Goal: Transaction & Acquisition: Download file/media

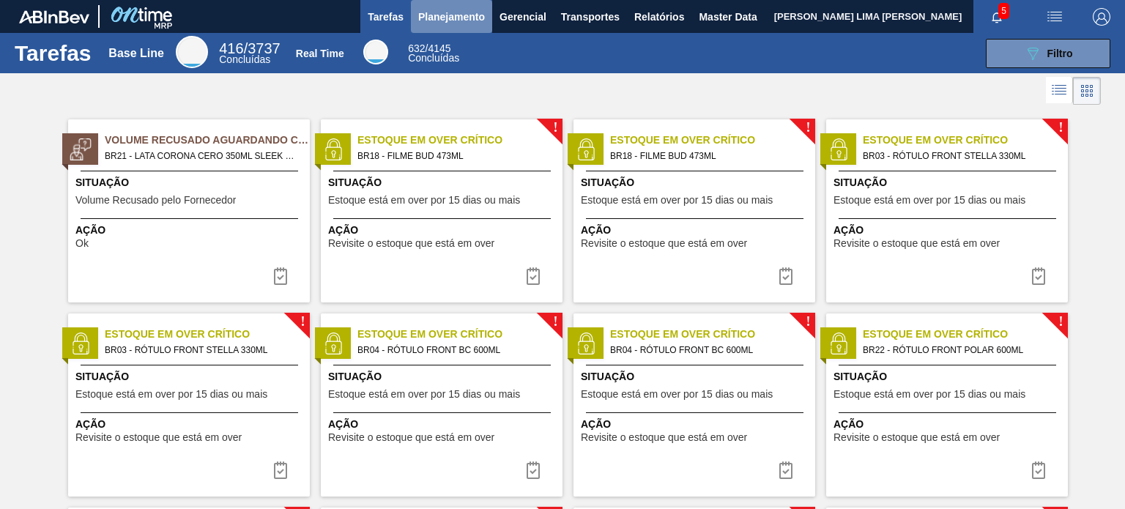
click at [446, 21] on span "Planejamento" at bounding box center [451, 17] width 67 height 18
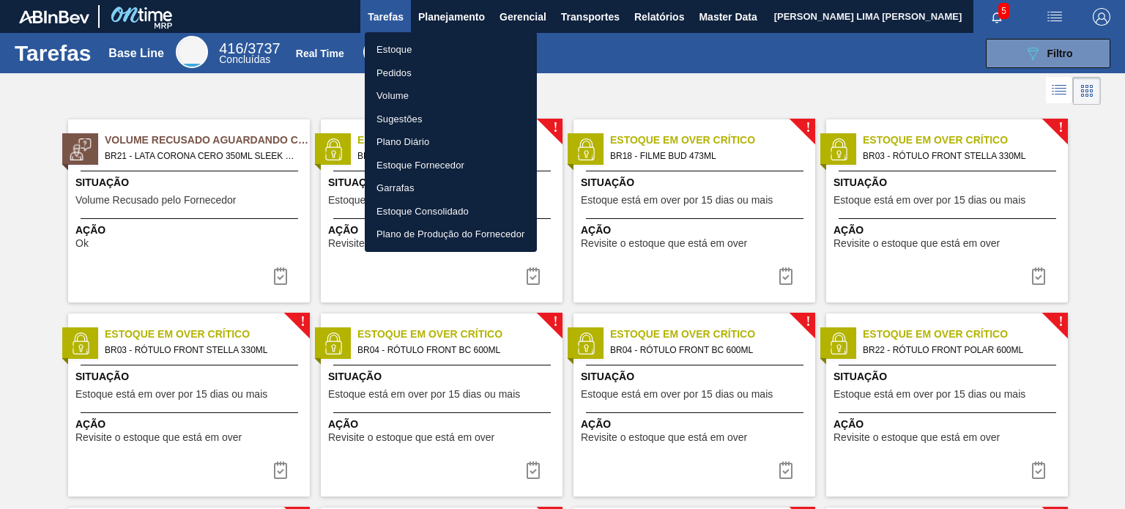
click at [442, 49] on li "Estoque" at bounding box center [451, 49] width 172 height 23
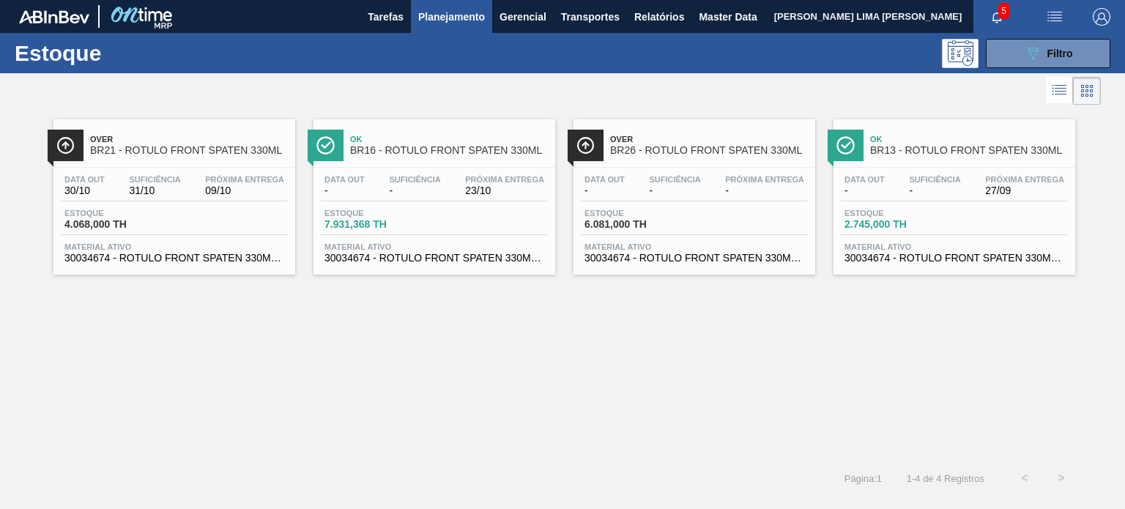
drag, startPoint x: 1025, startPoint y: 60, endPoint x: 1015, endPoint y: 89, distance: 30.4
click at [1025, 61] on icon "089F7B8B-B2A5-4AFE-B5C0-19BA573D28AC" at bounding box center [1033, 54] width 18 height 18
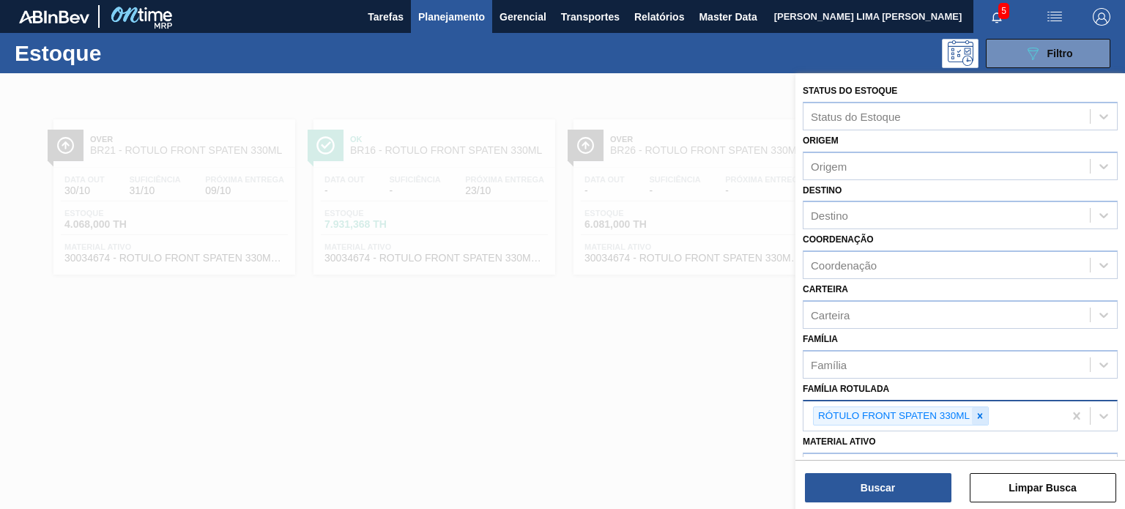
click at [982, 417] on icon at bounding box center [980, 416] width 10 height 10
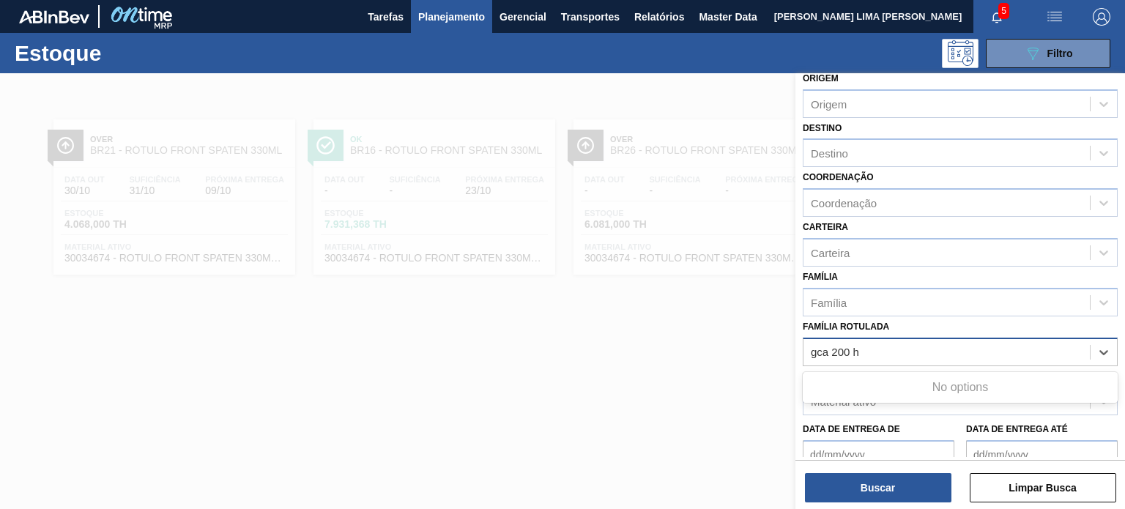
scroll to position [147, 0]
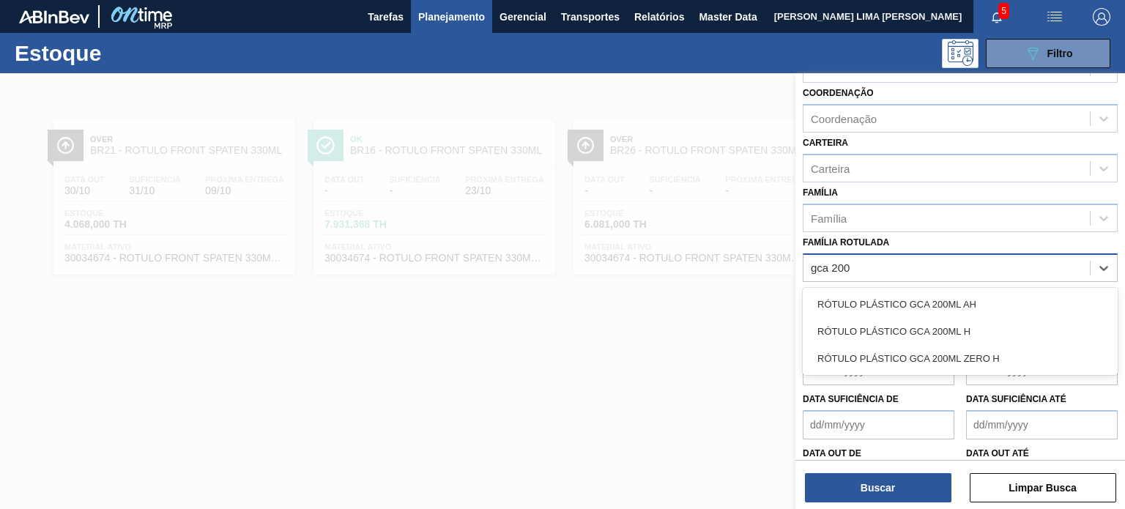
type Rotulada "gca 20"
click at [887, 322] on div "RÓTULO PLÁSTICO GCA 200ML H" at bounding box center [960, 331] width 315 height 27
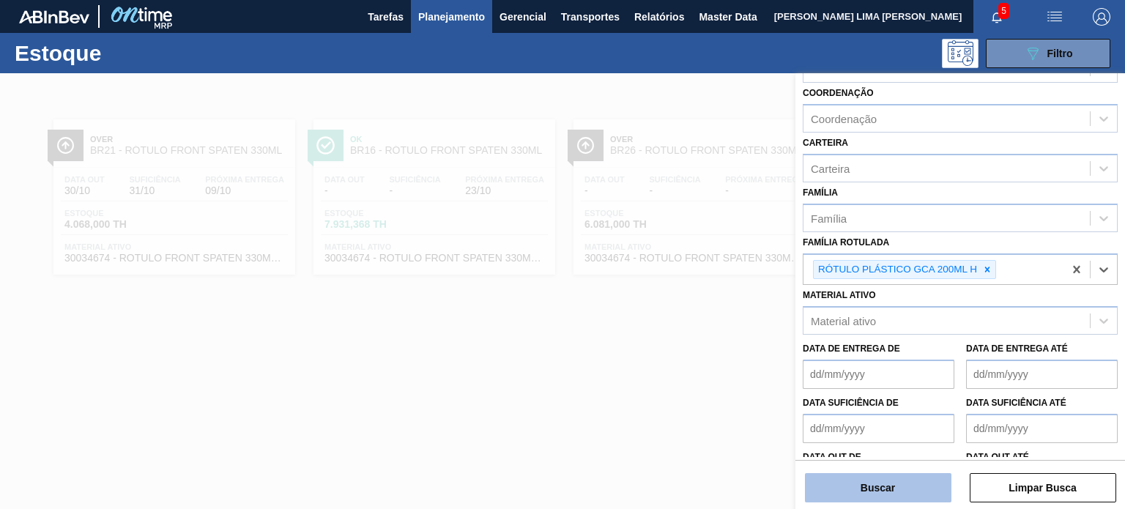
click at [886, 483] on button "Buscar" at bounding box center [878, 487] width 147 height 29
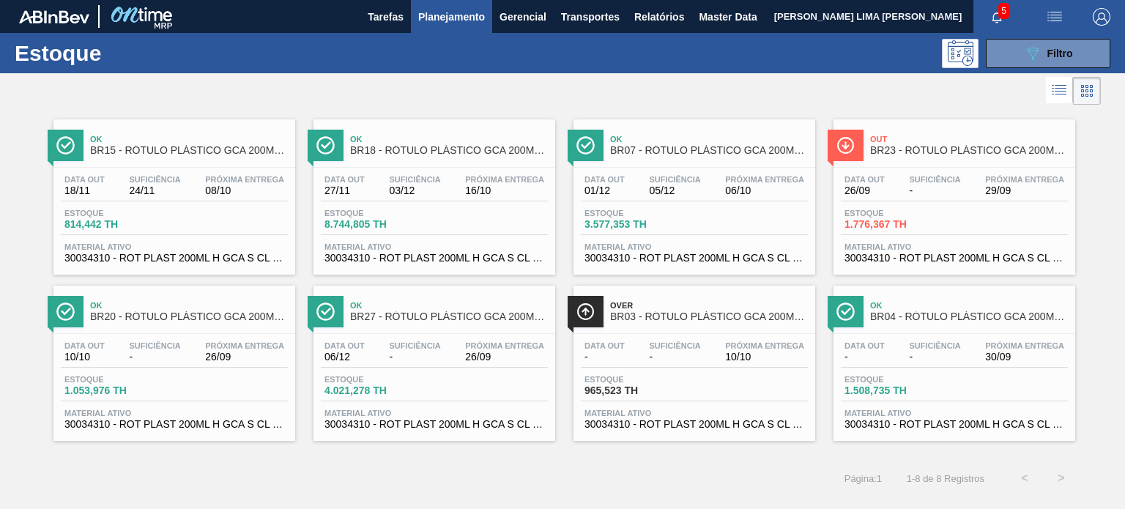
click at [887, 218] on div "Estoque 1.776,367 TH" at bounding box center [896, 219] width 110 height 21
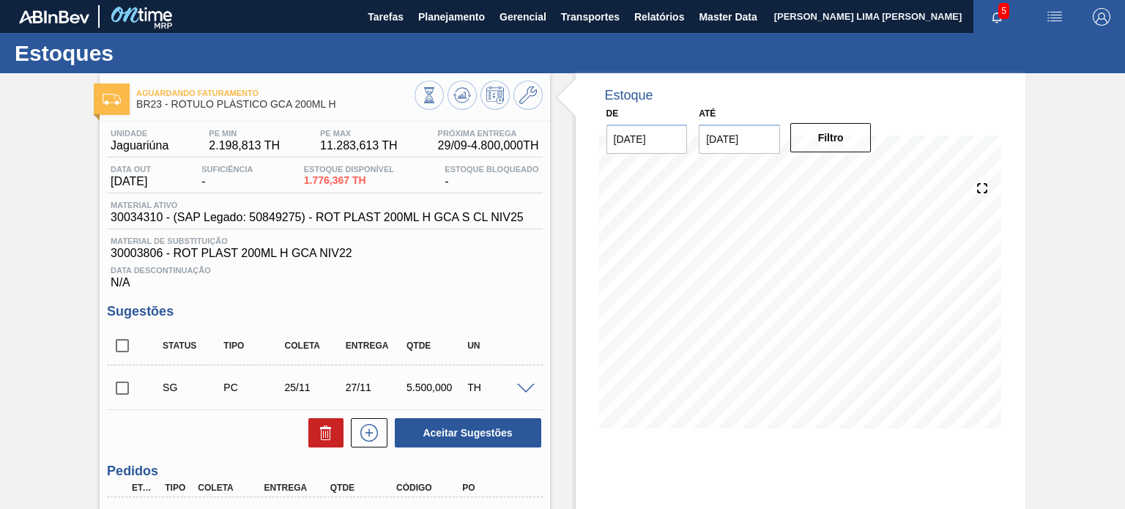
click at [749, 133] on input "10/10/2025" at bounding box center [739, 139] width 81 height 29
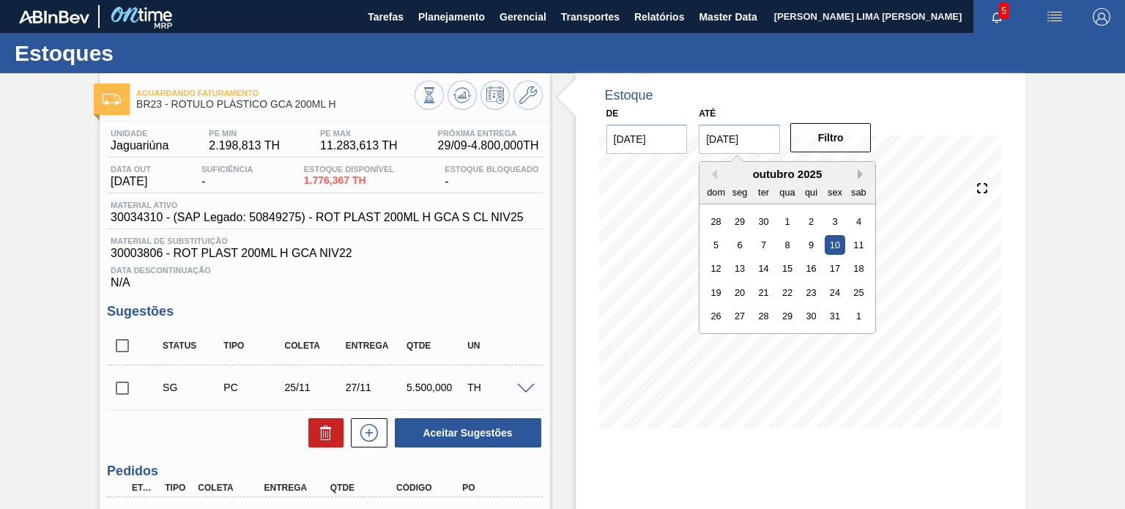
click at [861, 172] on button "Next Month" at bounding box center [863, 174] width 10 height 10
click at [860, 173] on button "Next Month" at bounding box center [863, 174] width 10 height 10
click at [866, 319] on div "31" at bounding box center [859, 316] width 20 height 20
type input "[DATE]"
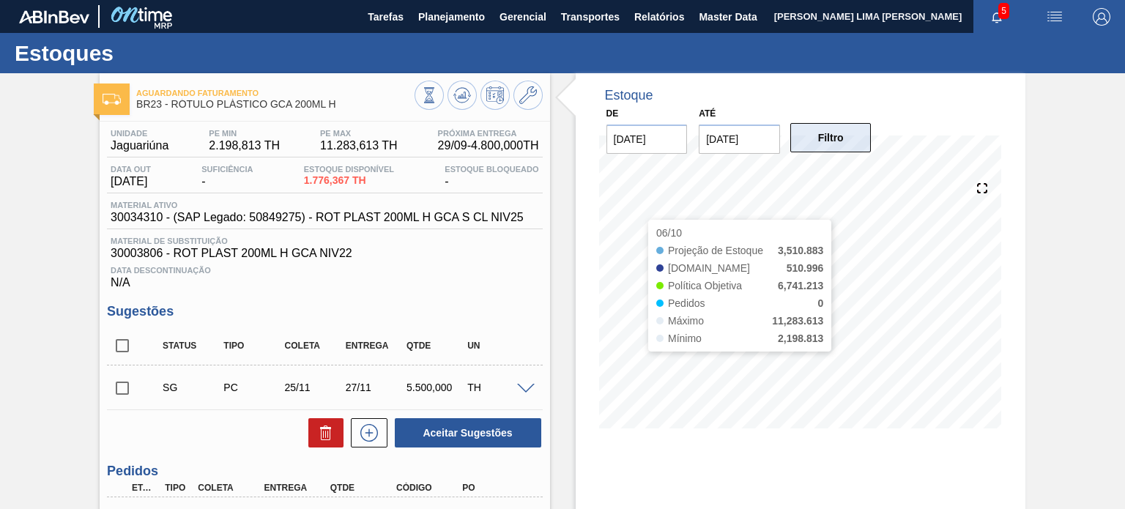
click at [849, 136] on button "Filtro" at bounding box center [830, 137] width 81 height 29
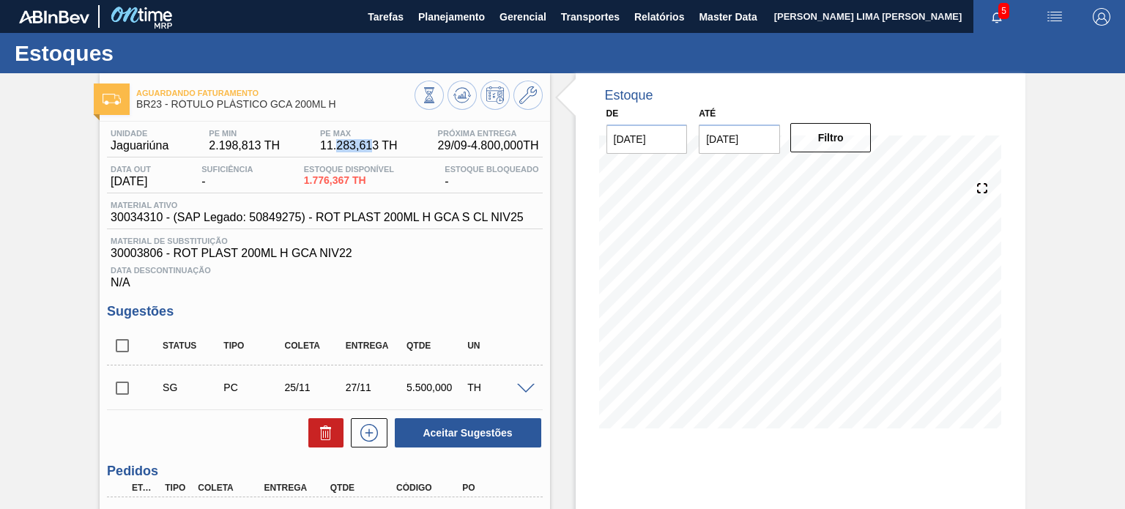
drag, startPoint x: 333, startPoint y: 147, endPoint x: 369, endPoint y: 144, distance: 36.8
click at [369, 144] on span "11.283,613 TH" at bounding box center [359, 145] width 78 height 13
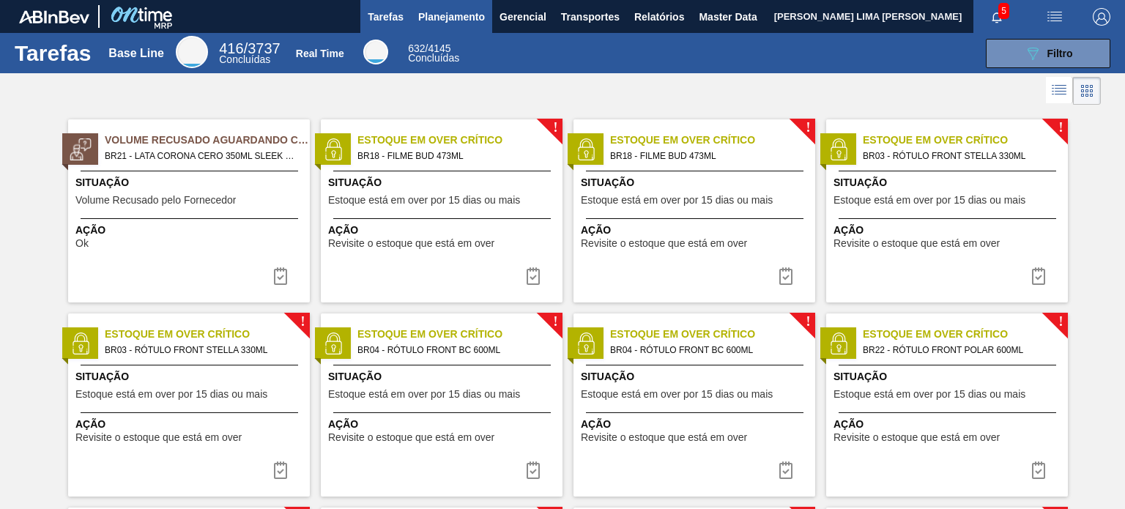
click at [431, 21] on span "Planejamento" at bounding box center [451, 17] width 67 height 18
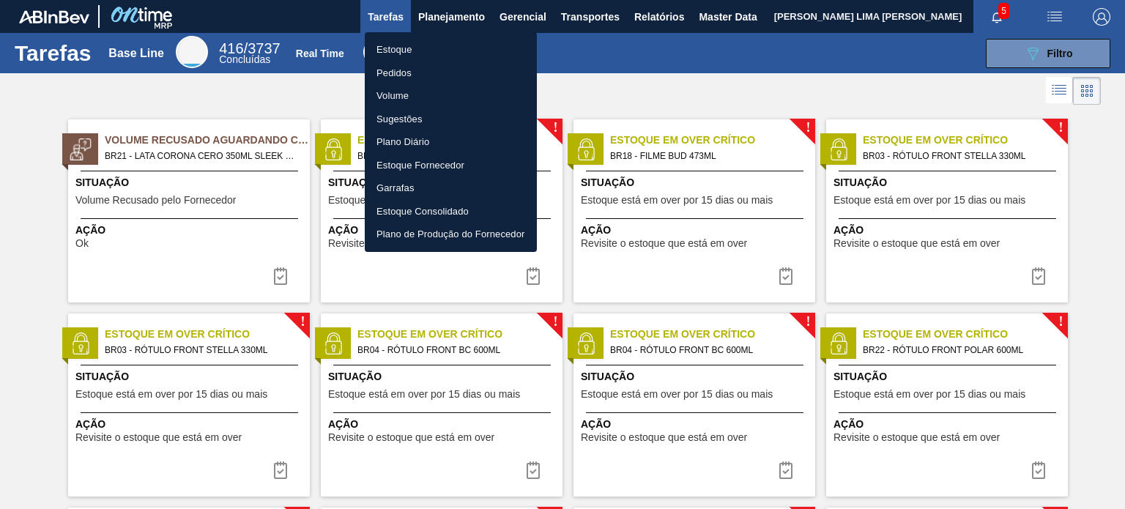
click at [421, 48] on li "Estoque" at bounding box center [451, 49] width 172 height 23
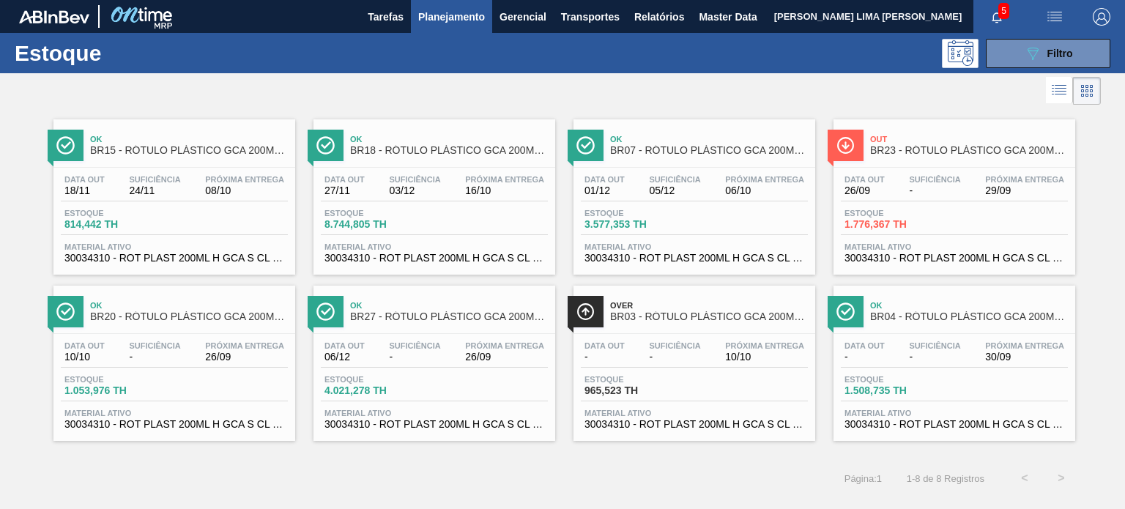
drag, startPoint x: 1001, startPoint y: 65, endPoint x: 988, endPoint y: 99, distance: 36.2
click at [1001, 65] on button "089F7B8B-B2A5-4AFE-B5C0-19BA573D28AC Filtro" at bounding box center [1048, 53] width 125 height 29
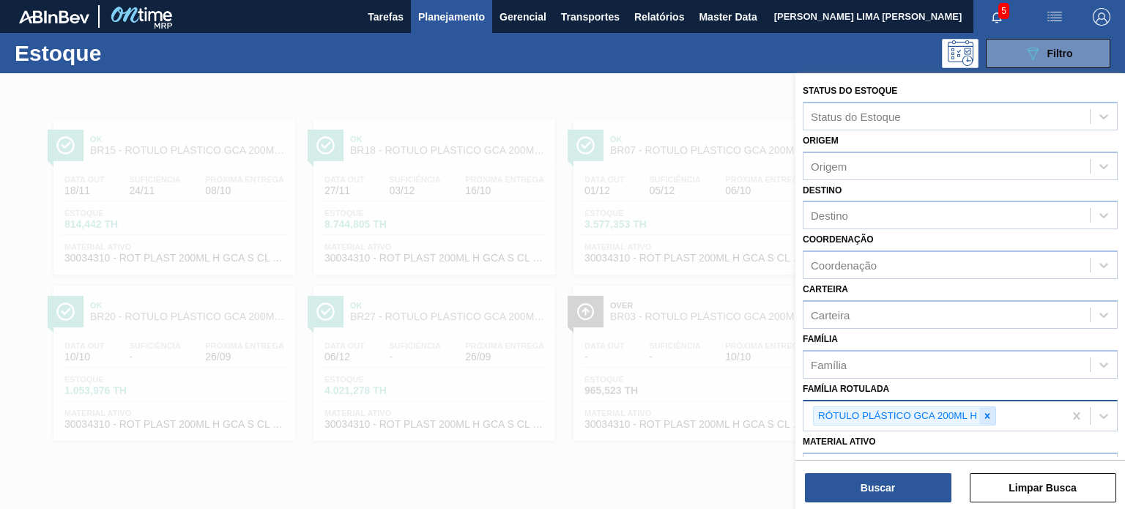
click at [986, 411] on icon at bounding box center [987, 416] width 10 height 10
paste Rotulada "RÓTULO BACK SPATEN 330ML"
type Rotulada "RÓTULO BACK SPATEN 330ML"
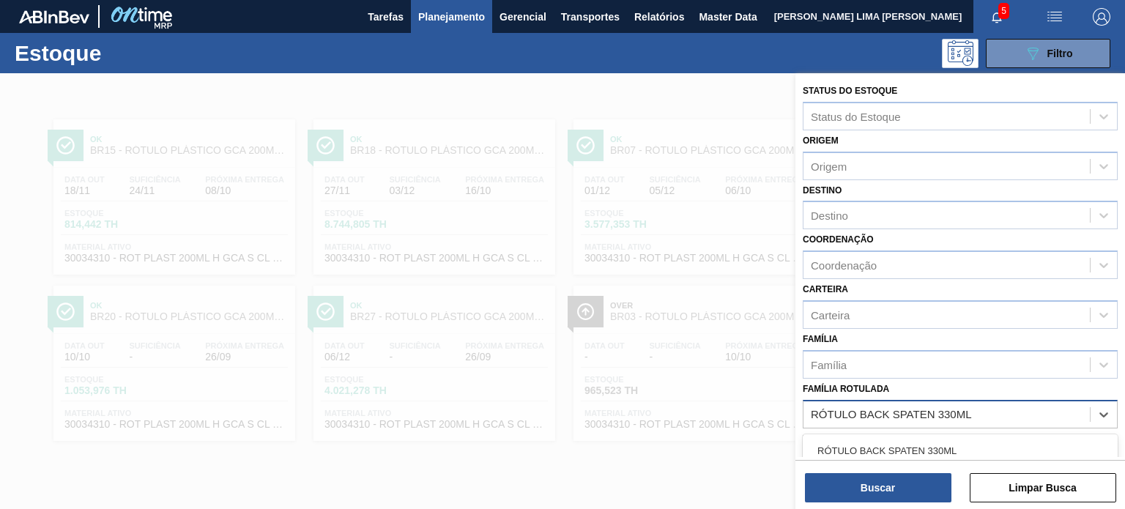
drag, startPoint x: 934, startPoint y: 445, endPoint x: 931, endPoint y: 453, distance: 8.6
click at [933, 446] on div "RÓTULO BACK SPATEN 330ML" at bounding box center [960, 450] width 315 height 27
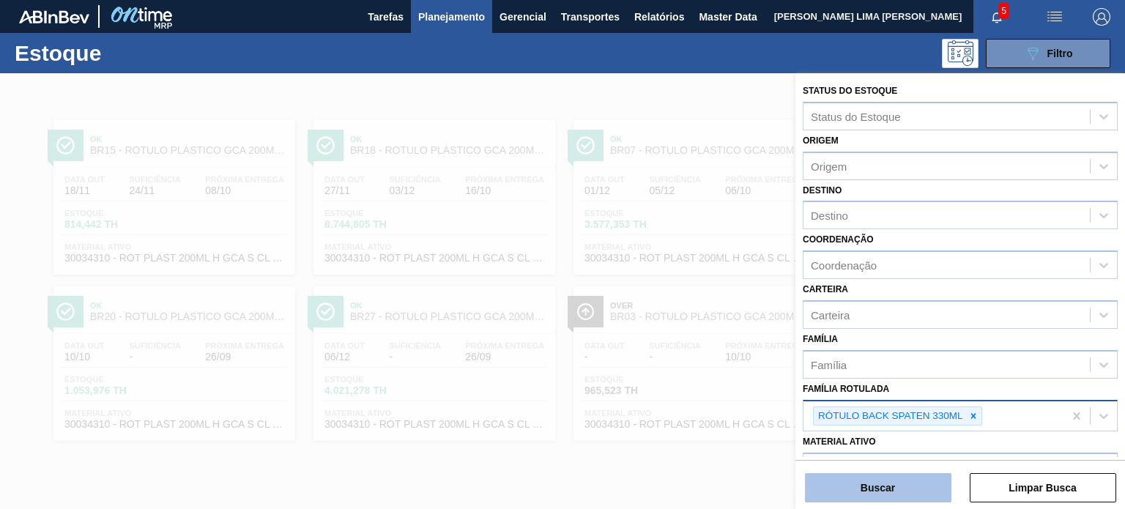
click at [921, 488] on button "Buscar" at bounding box center [878, 487] width 147 height 29
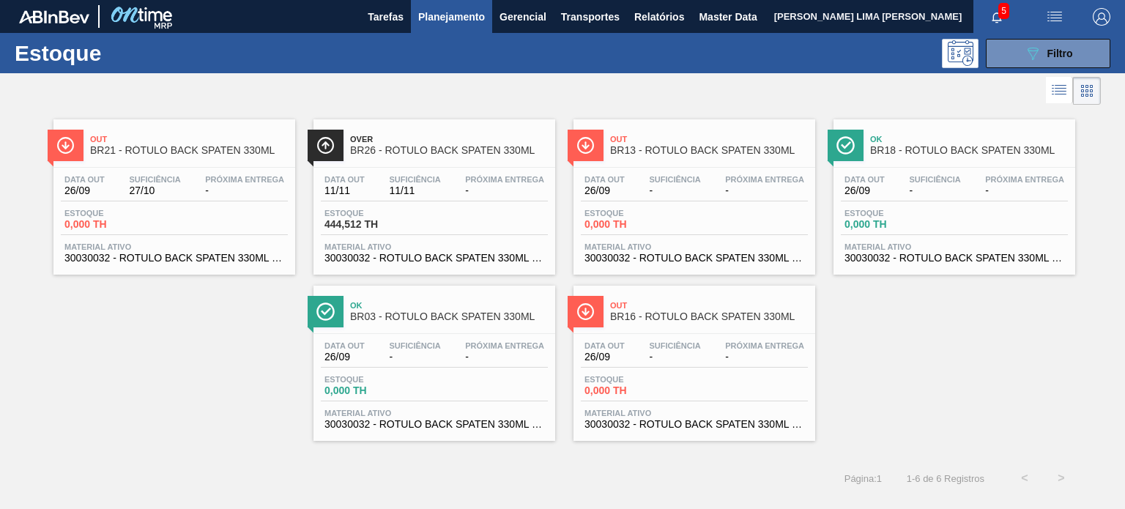
click at [480, 207] on div "Data out 11/11 Suficiência 11/11 Próxima Entrega - Estoque 444,512 TH Material …" at bounding box center [435, 218] width 242 height 100
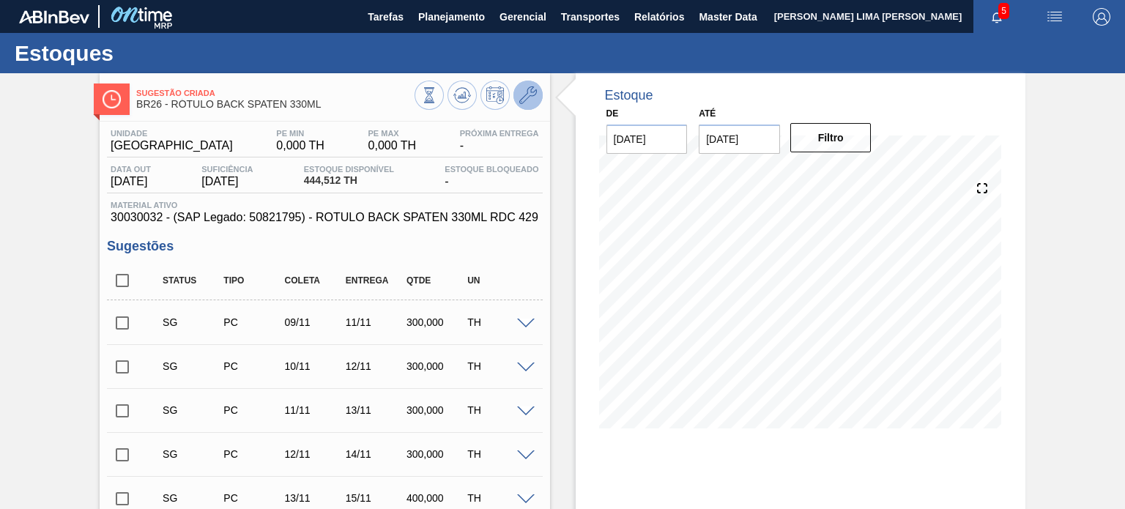
click at [524, 107] on button at bounding box center [528, 95] width 29 height 29
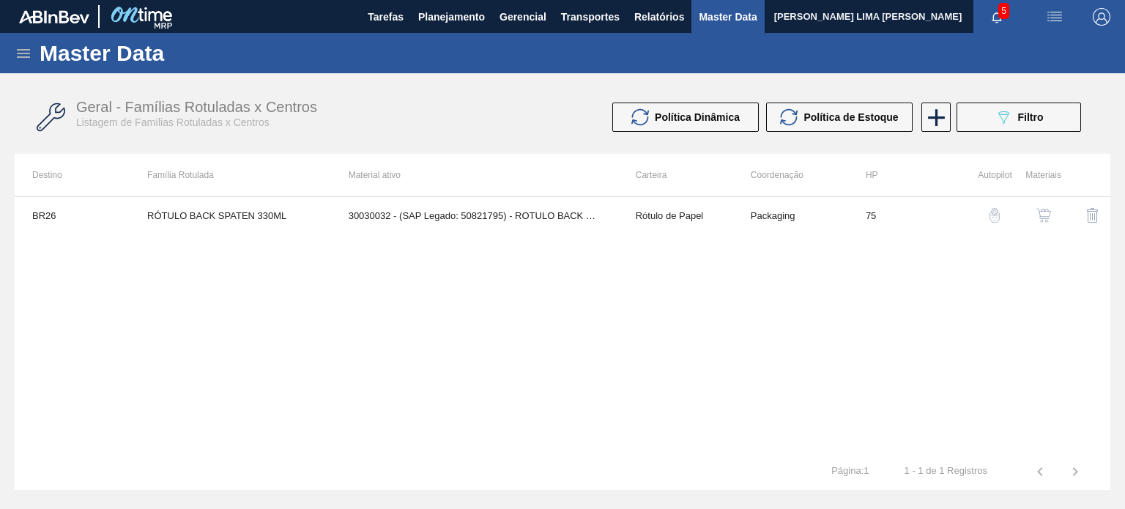
click at [1045, 213] on img "button" at bounding box center [1044, 215] width 15 height 15
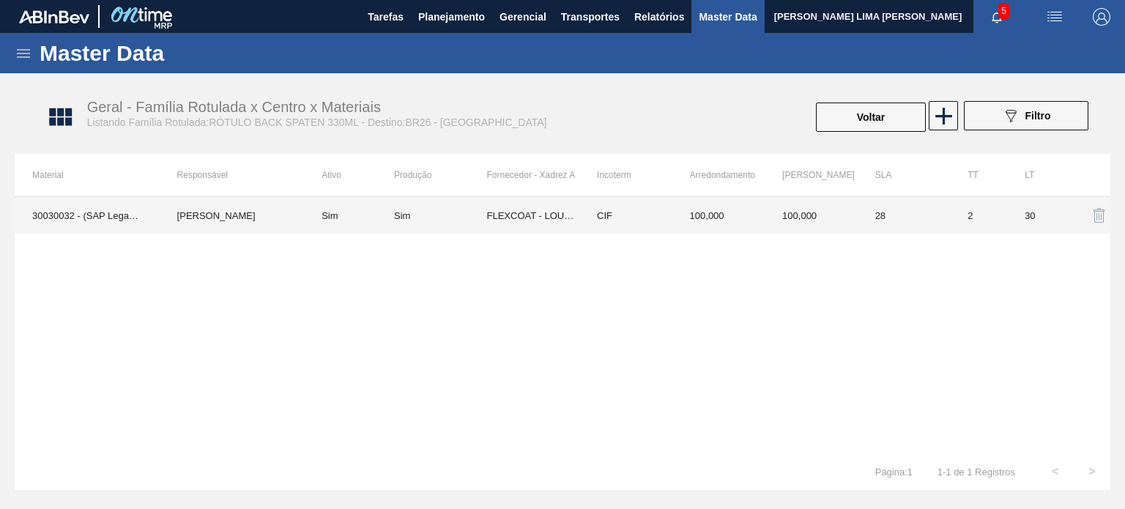
click at [806, 219] on td "100,000" at bounding box center [811, 215] width 93 height 37
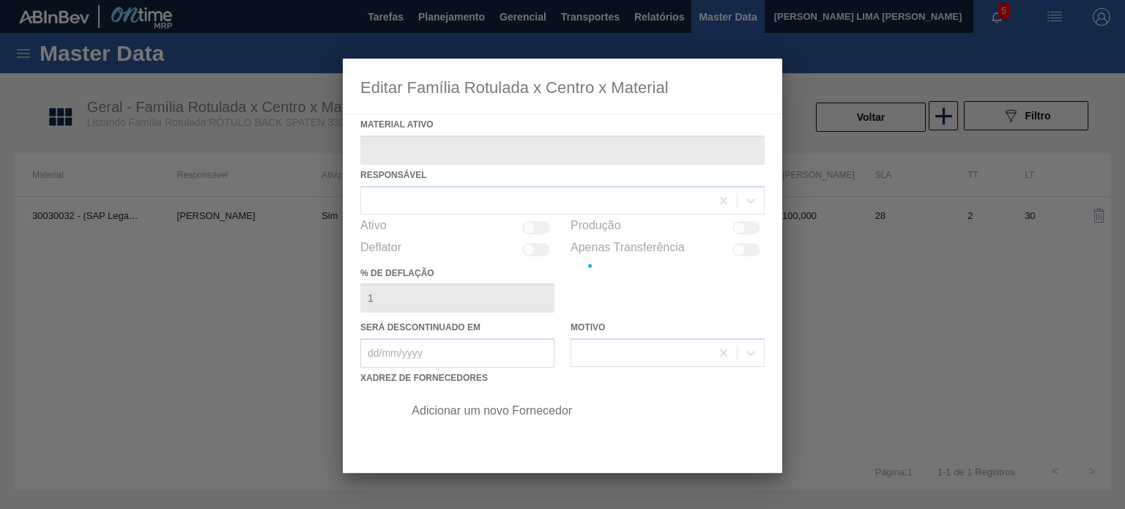
type ativo "30030032 - (SAP Legado: 50821795) - ROTULO BACK SPATEN 330ML RDC 429"
checkbox input "true"
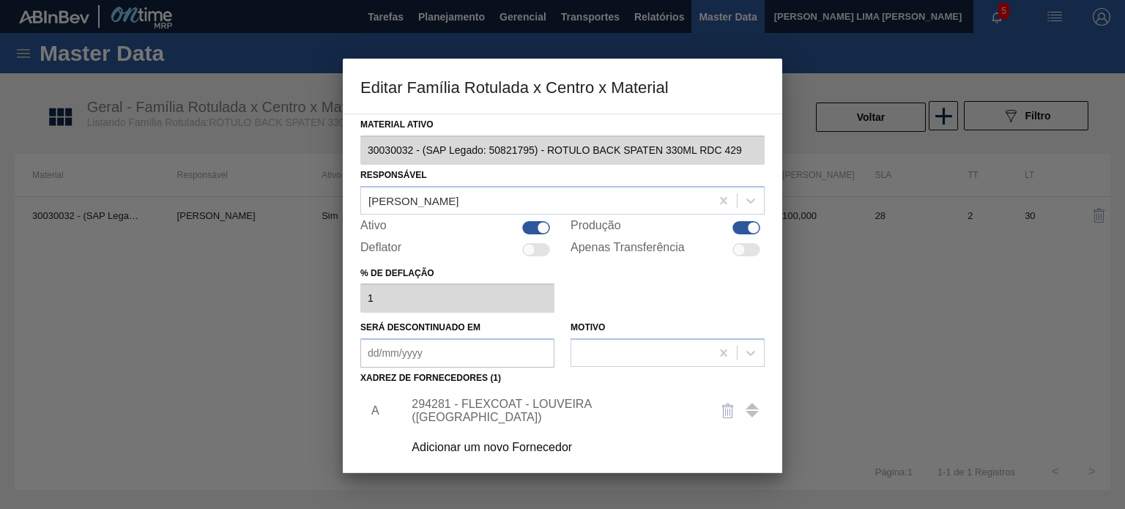
click at [557, 412] on div "294281 - FLEXCOAT - LOUVEIRA ([GEOGRAPHIC_DATA])" at bounding box center [555, 411] width 287 height 26
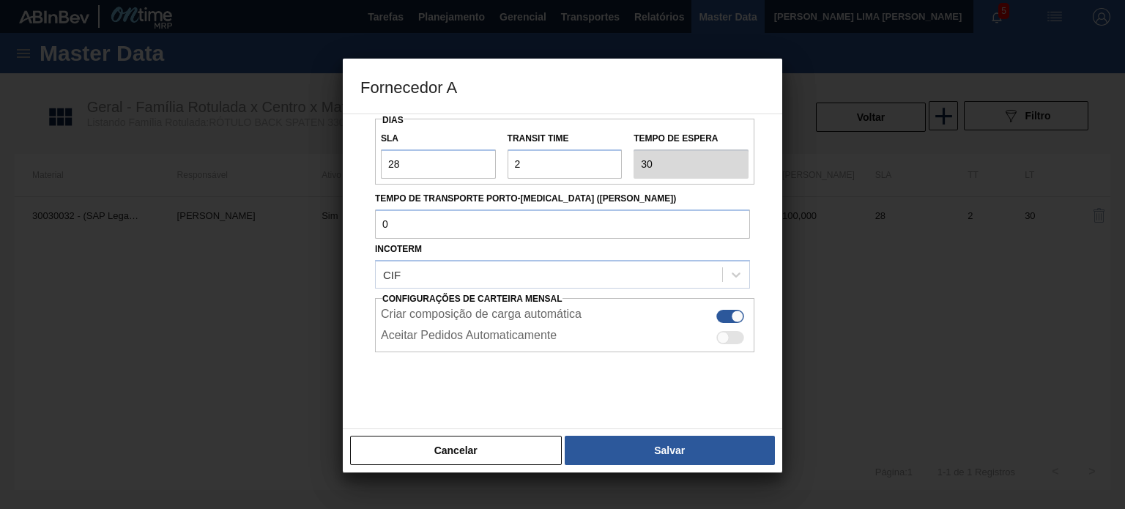
scroll to position [187, 0]
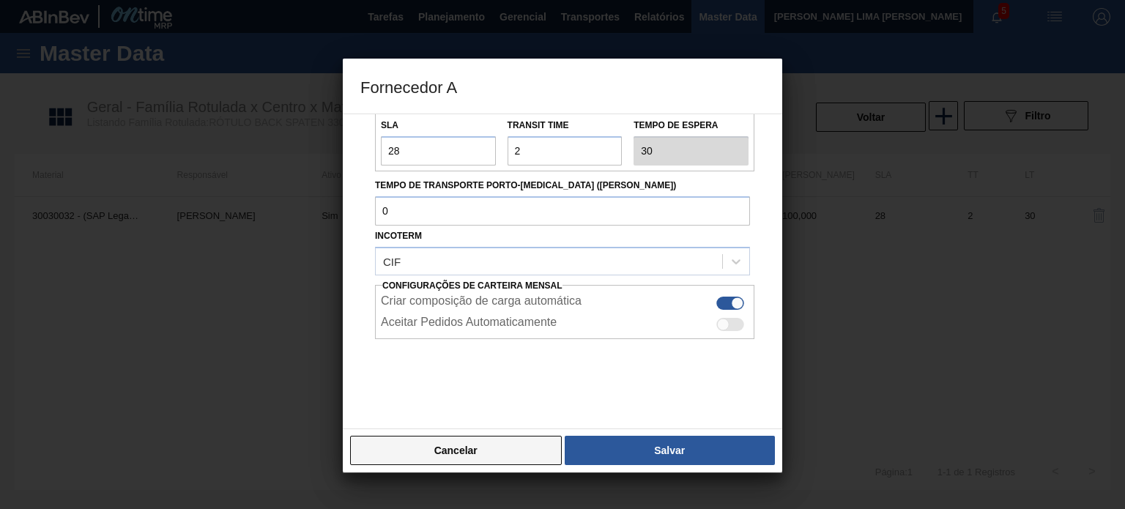
click at [516, 455] on button "Cancelar" at bounding box center [456, 450] width 212 height 29
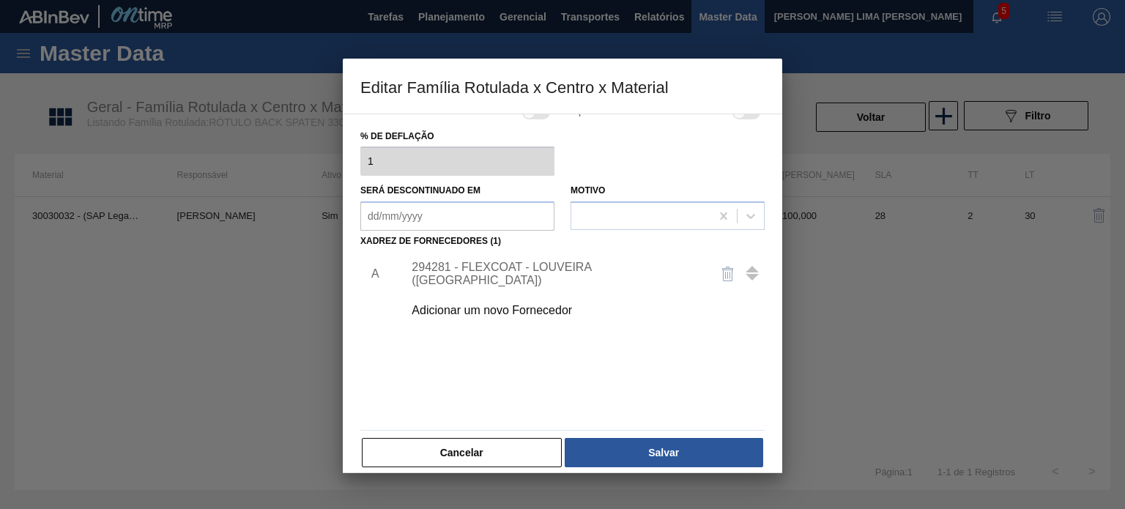
scroll to position [149, 0]
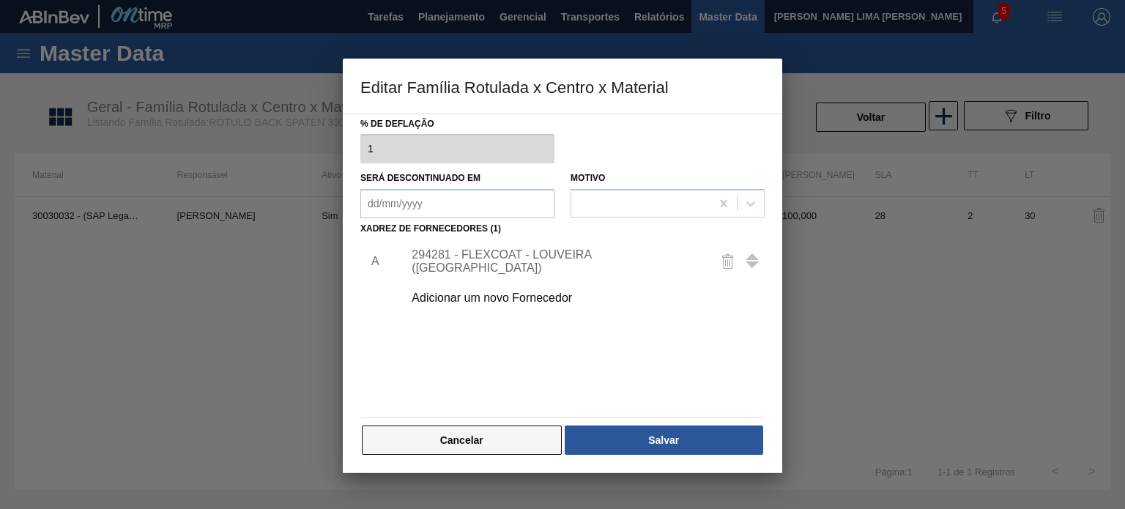
click at [536, 429] on button "Cancelar" at bounding box center [462, 440] width 200 height 29
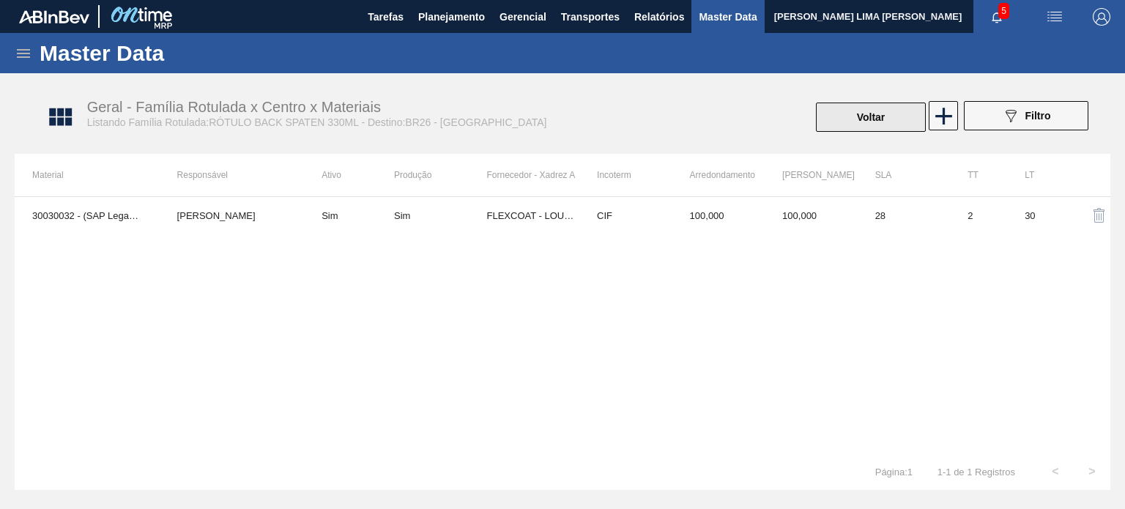
click at [842, 128] on button "Voltar" at bounding box center [871, 117] width 110 height 29
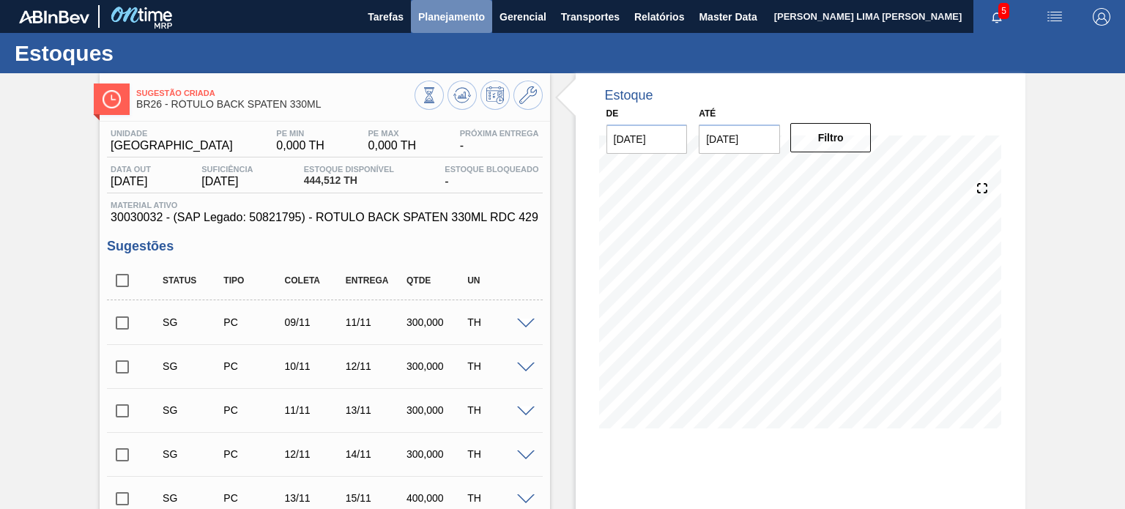
click at [467, 26] on button "Planejamento" at bounding box center [451, 16] width 81 height 33
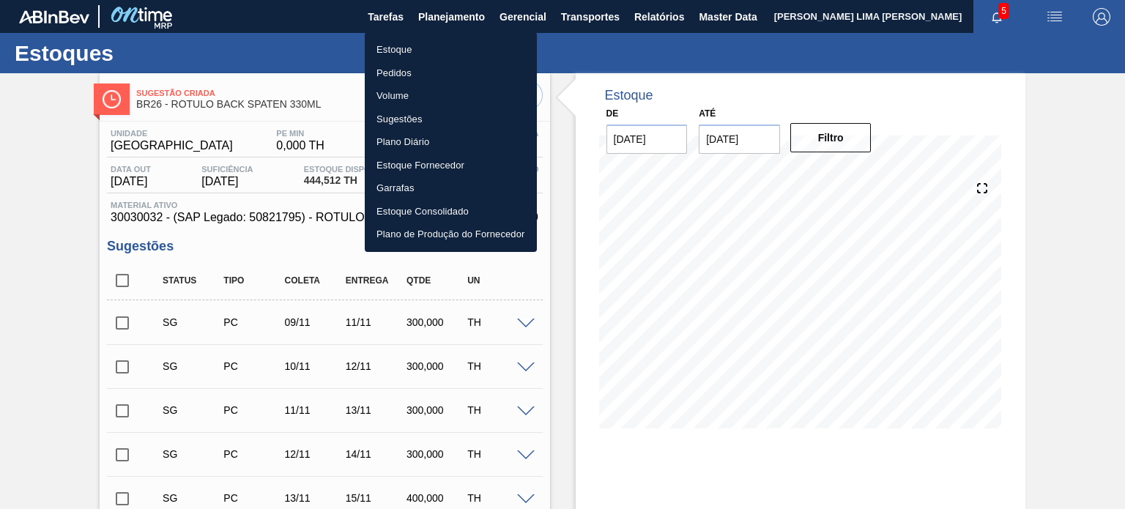
click at [437, 39] on li "Estoque" at bounding box center [451, 49] width 172 height 23
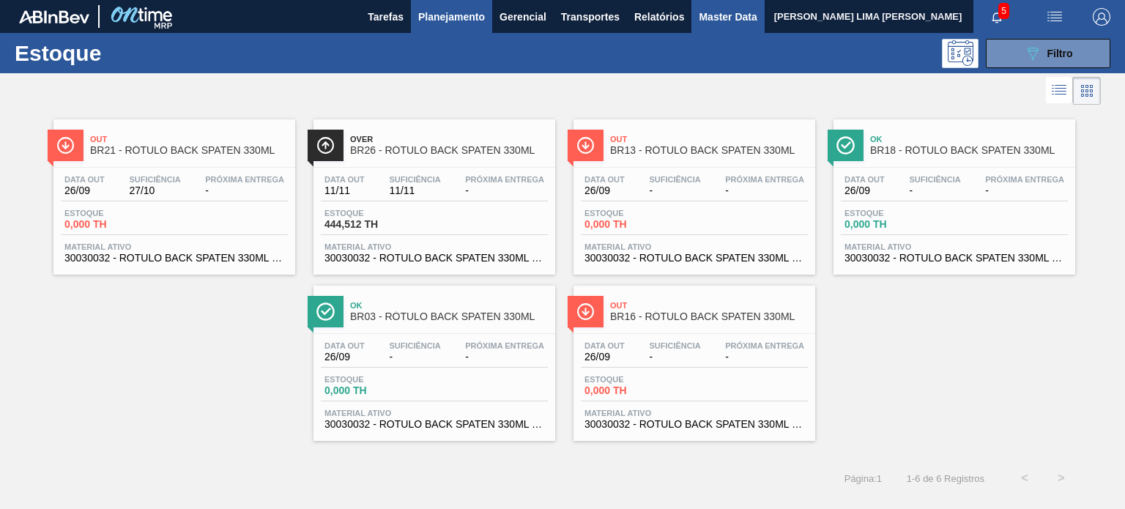
click at [703, 23] on span "Master Data" at bounding box center [728, 17] width 58 height 18
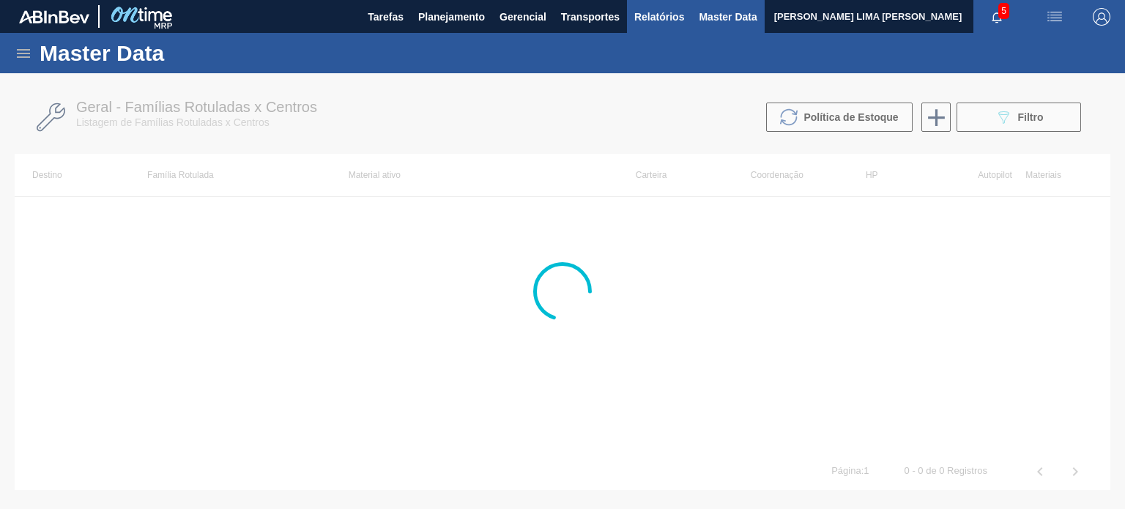
click at [637, 8] on span "Relatórios" at bounding box center [659, 17] width 50 height 18
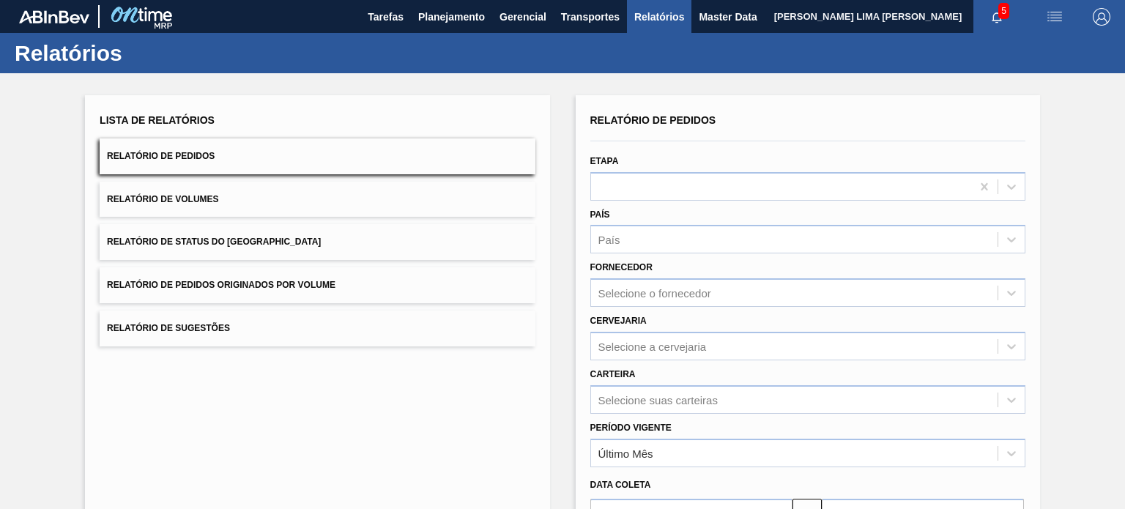
scroll to position [147, 0]
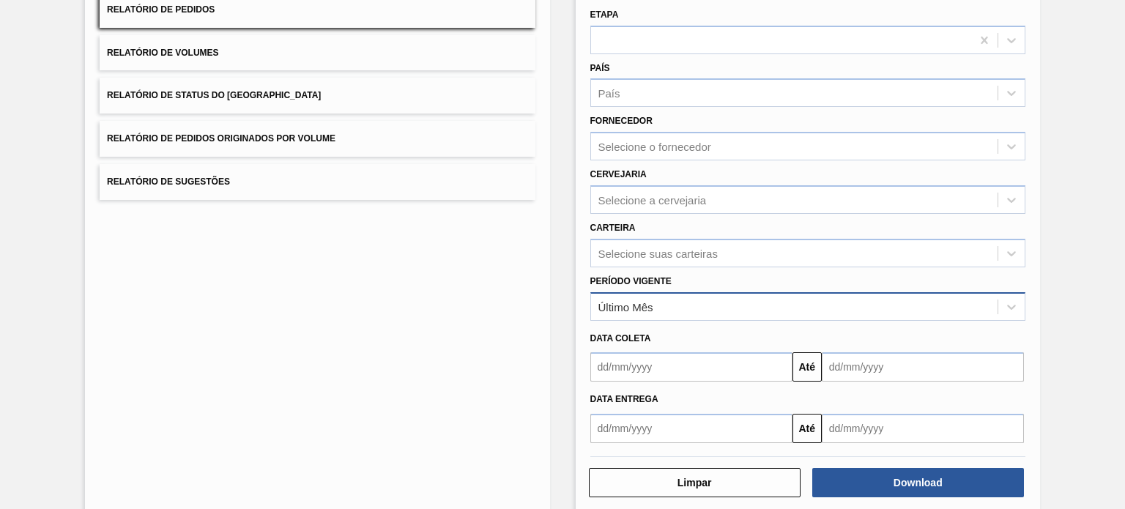
click at [662, 301] on div "Último Mês" at bounding box center [794, 306] width 407 height 21
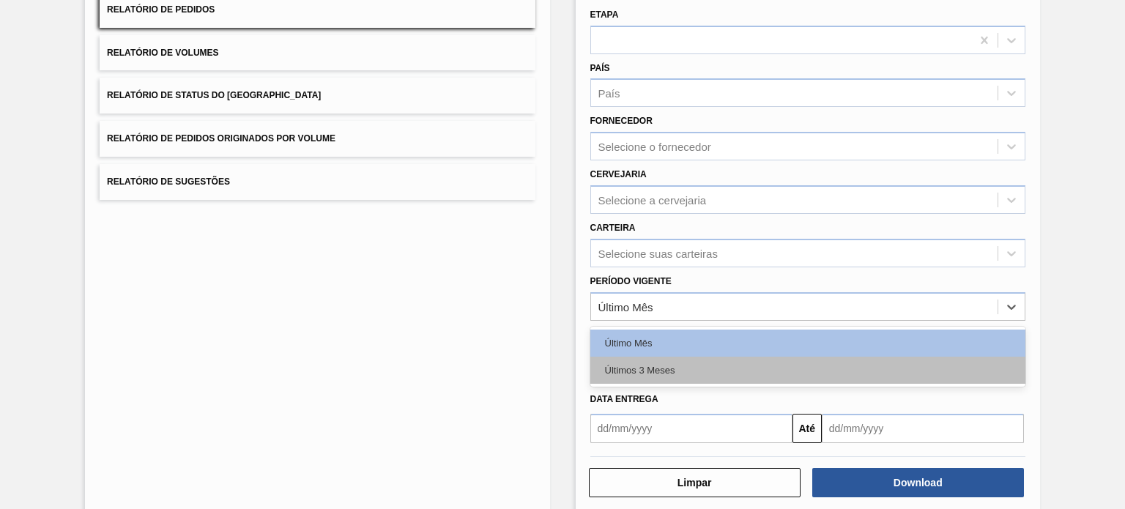
click at [654, 357] on div "Últimos 3 Meses" at bounding box center [807, 370] width 435 height 27
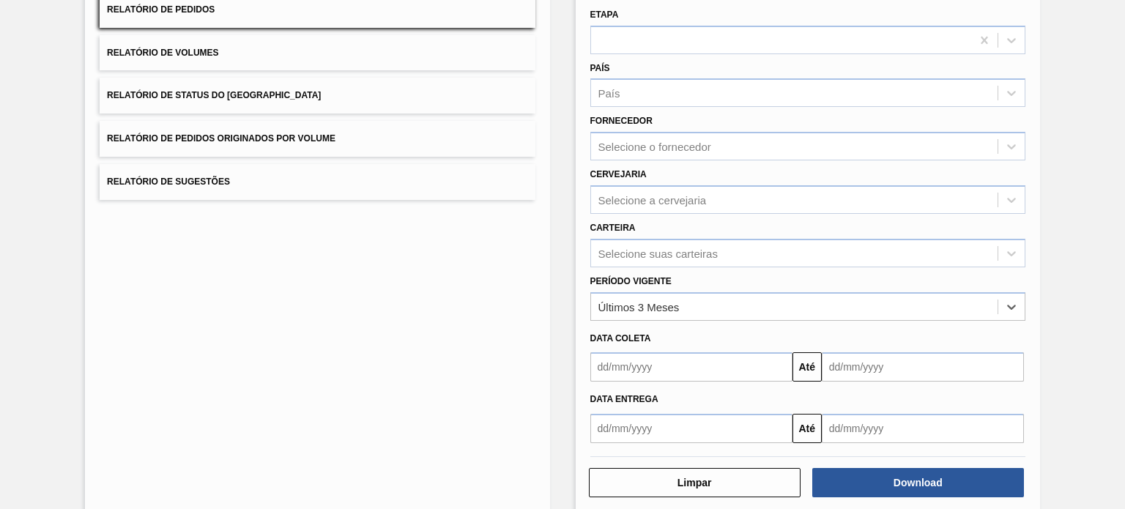
click at [648, 349] on div "Até" at bounding box center [808, 365] width 447 height 33
click at [651, 248] on div "Selecione suas carteiras" at bounding box center [658, 253] width 119 height 12
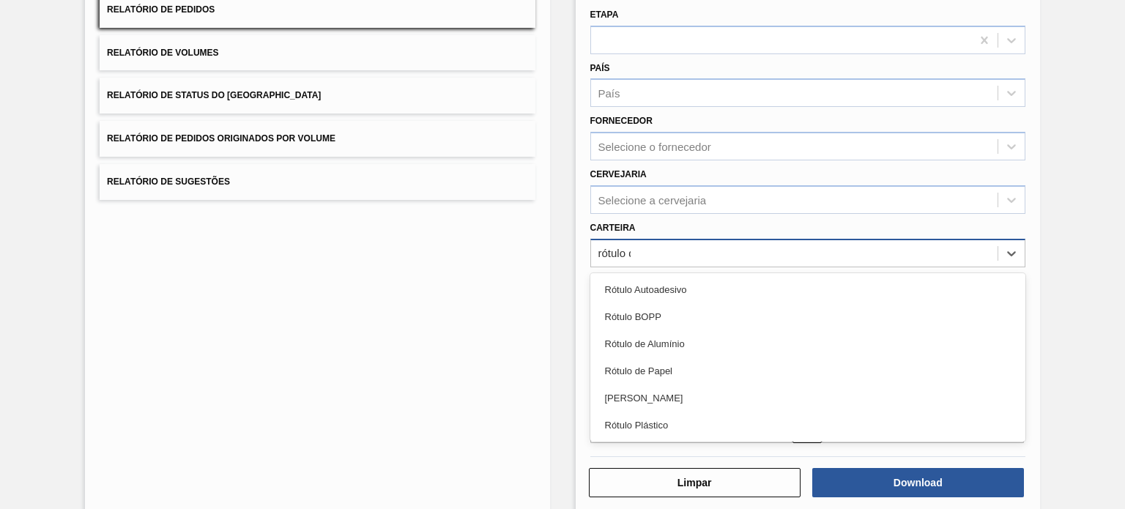
type input "rótulo de"
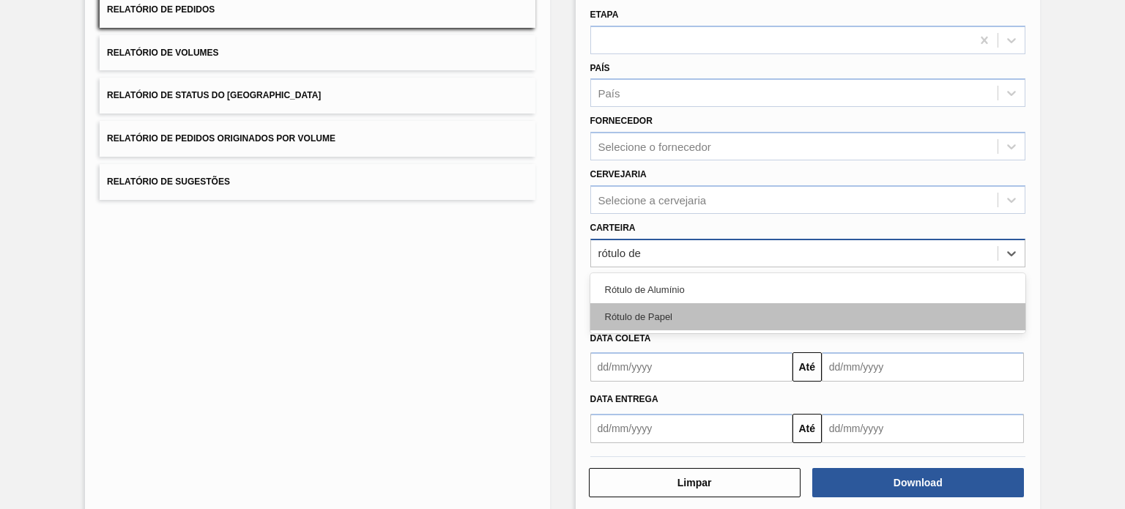
click at [608, 323] on div "Rótulo de Papel" at bounding box center [807, 316] width 435 height 27
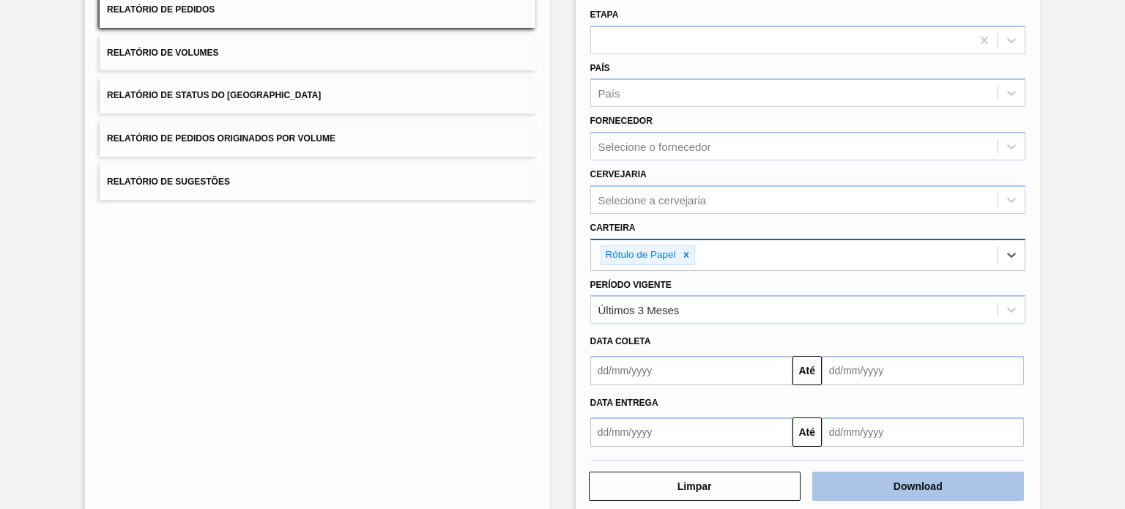
click at [920, 477] on button "Download" at bounding box center [918, 486] width 212 height 29
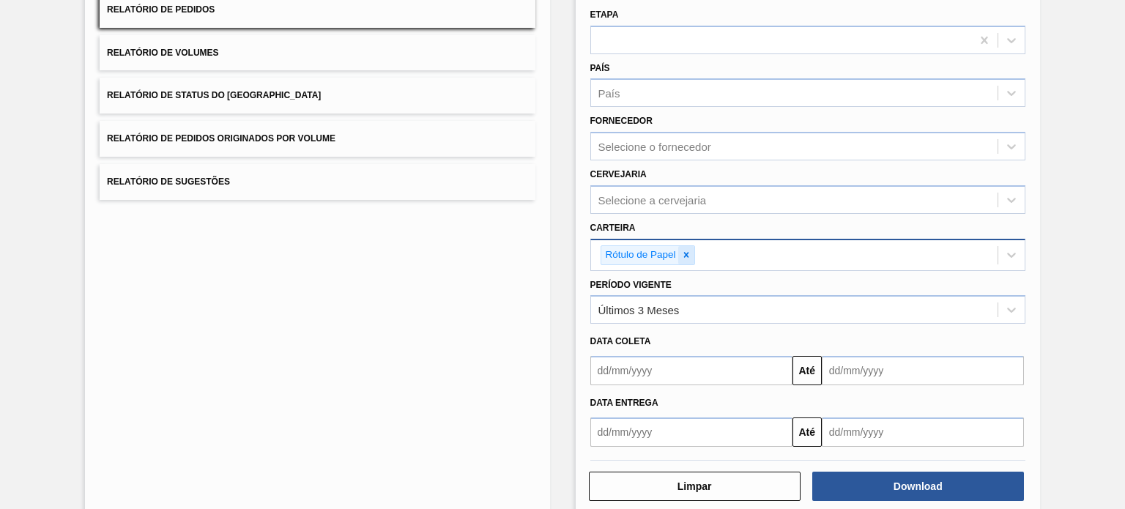
click at [684, 255] on icon at bounding box center [686, 255] width 5 height 5
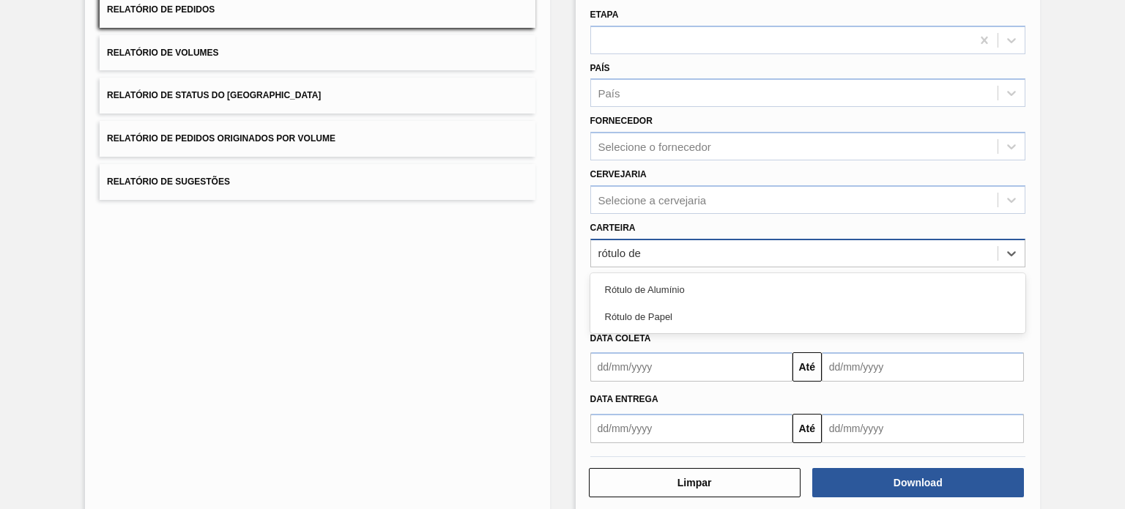
type input "rótulo d"
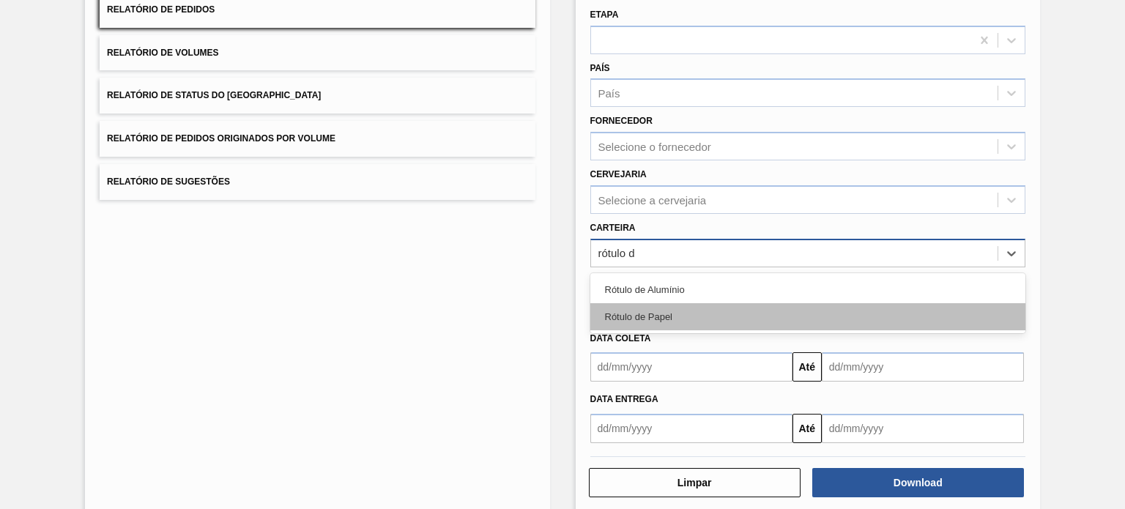
click at [659, 321] on div "Rótulo de Papel" at bounding box center [807, 316] width 435 height 27
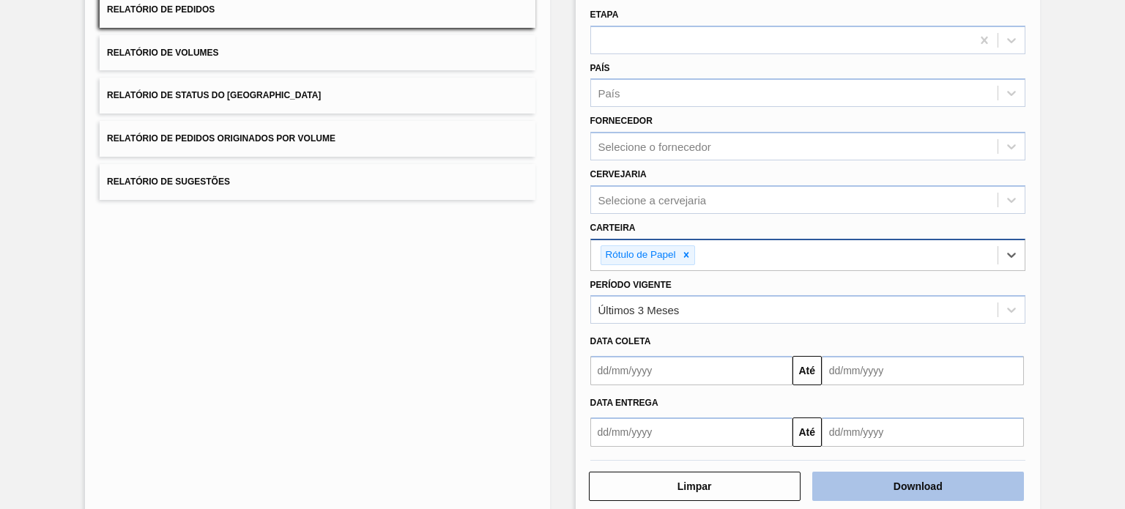
click at [946, 489] on button "Download" at bounding box center [918, 486] width 212 height 29
